Goal: Book appointment/travel/reservation

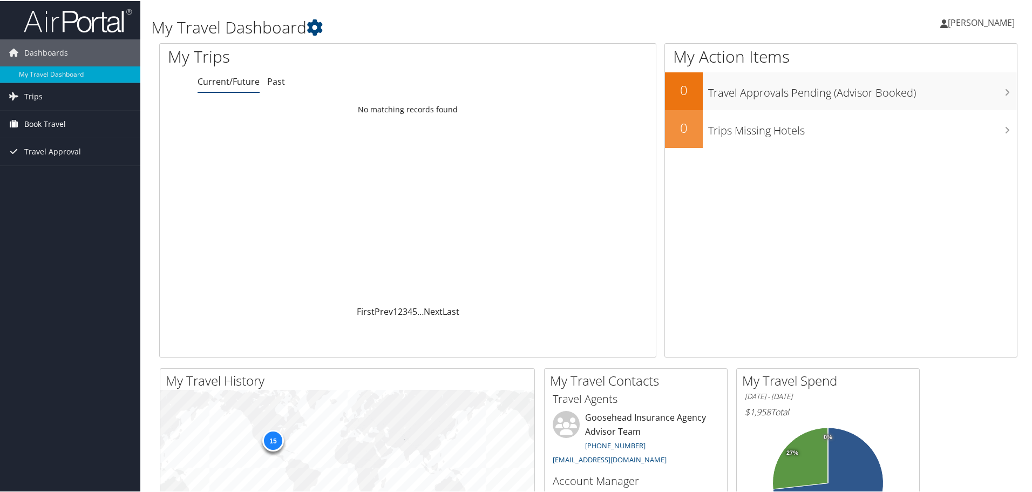
click at [44, 136] on span "Book Travel" at bounding box center [45, 123] width 42 height 27
click at [55, 122] on span "Book Travel" at bounding box center [45, 123] width 42 height 27
click at [31, 94] on span "Trips" at bounding box center [33, 95] width 18 height 27
click at [32, 168] on span "Book Travel" at bounding box center [45, 171] width 42 height 27
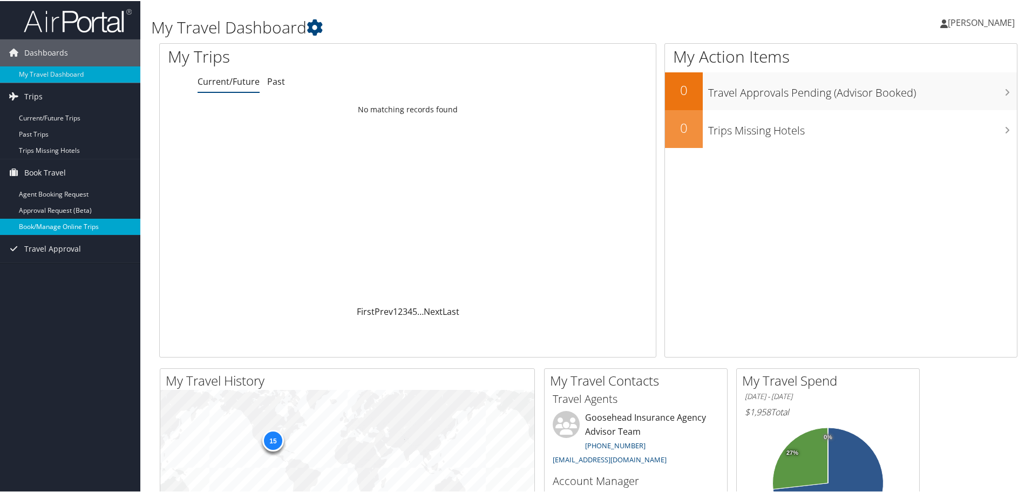
click at [66, 230] on link "Book/Manage Online Trips" at bounding box center [70, 226] width 140 height 16
